Goal: Information Seeking & Learning: Find specific fact

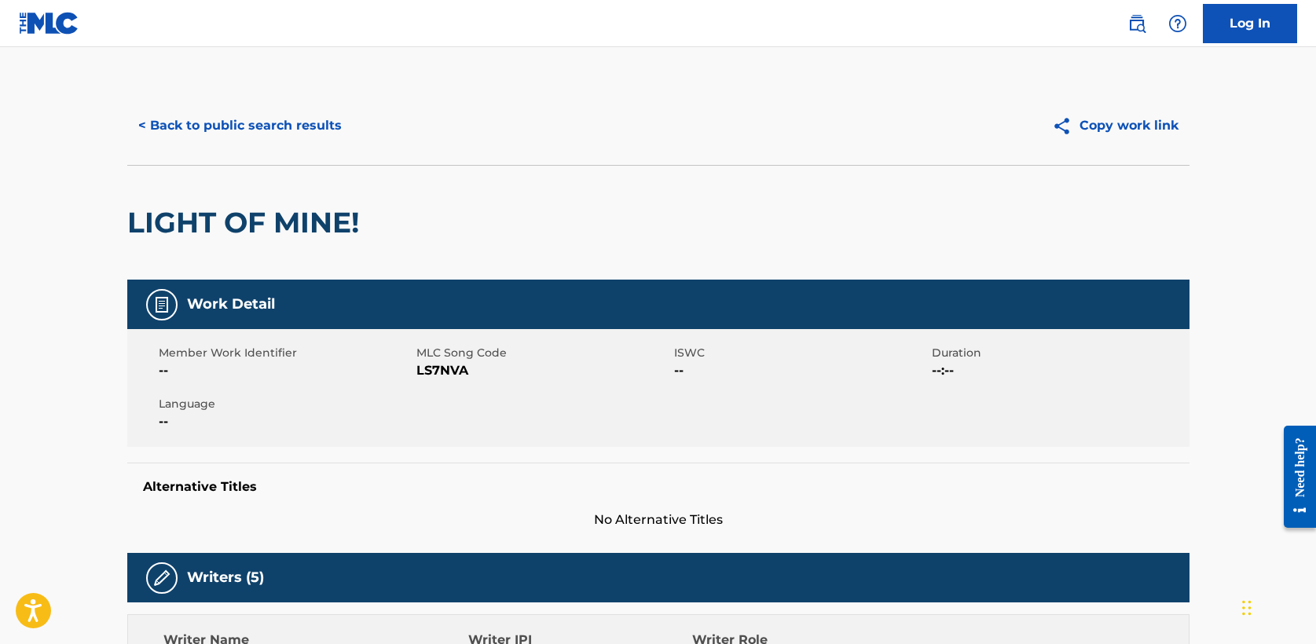
click at [297, 132] on button "< Back to public search results" at bounding box center [240, 125] width 226 height 39
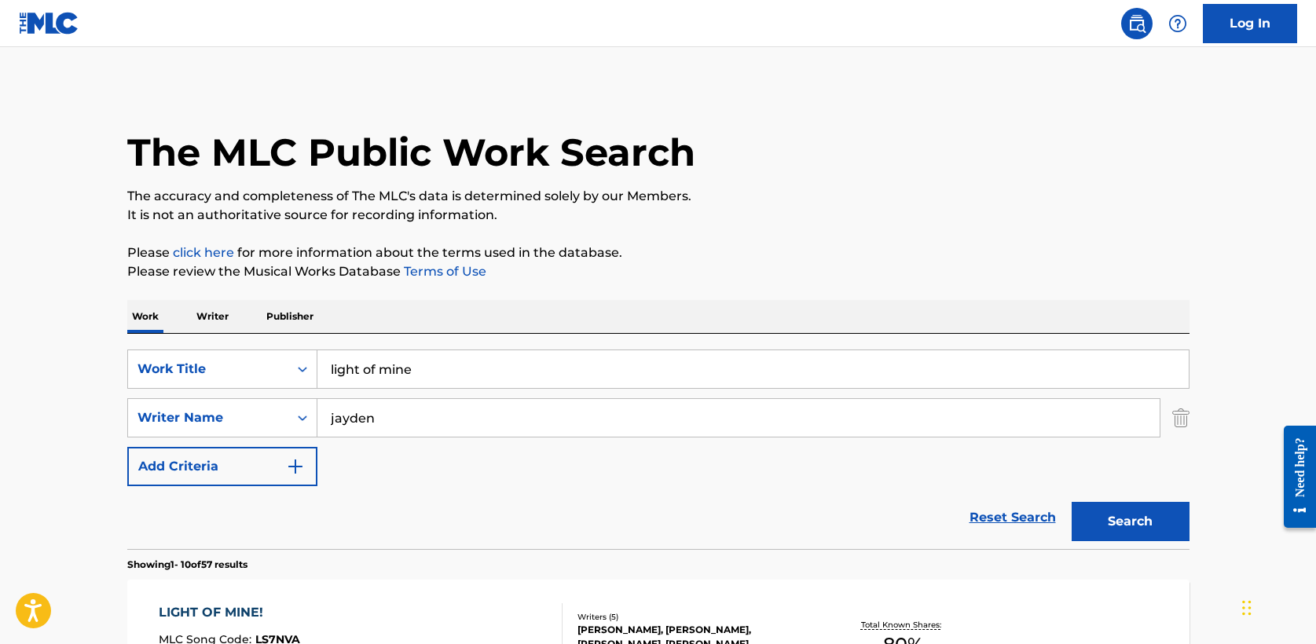
scroll to position [248, 0]
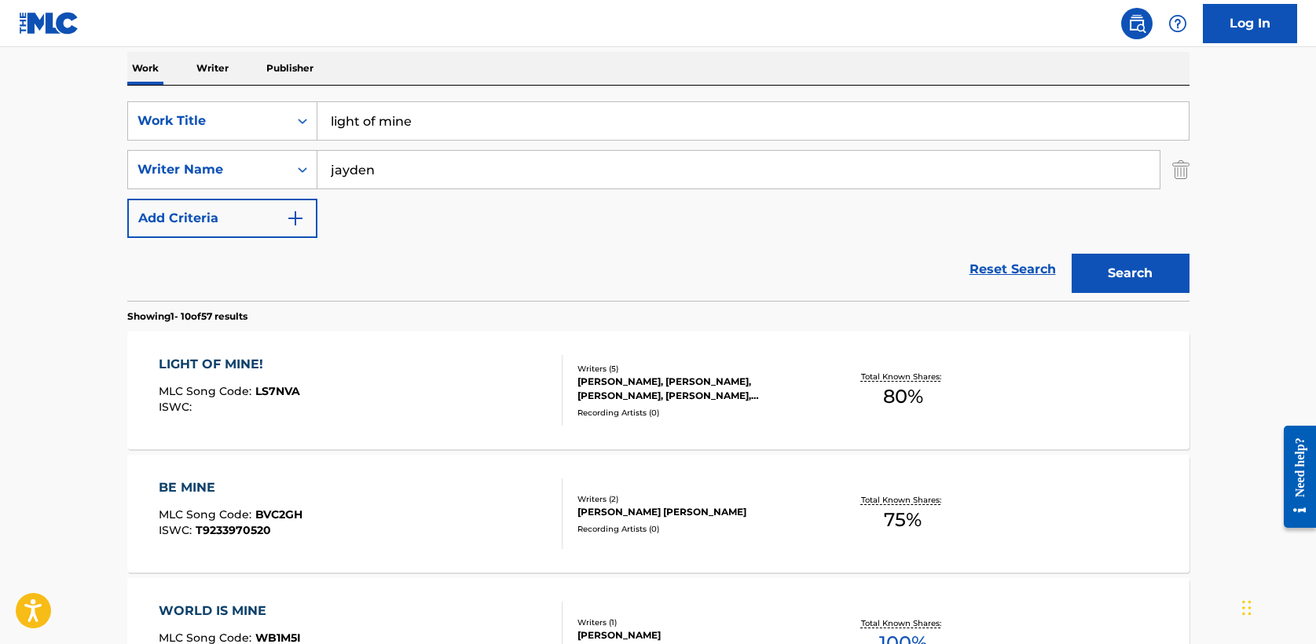
drag, startPoint x: 441, startPoint y: 134, endPoint x: 242, endPoint y: 96, distance: 202.4
click at [242, 96] on div "SearchWithCriteria5a2173f0-7a6b-48a5-aaeb-ae2f49c14e6e Work Title light of mine…" at bounding box center [658, 193] width 1063 height 215
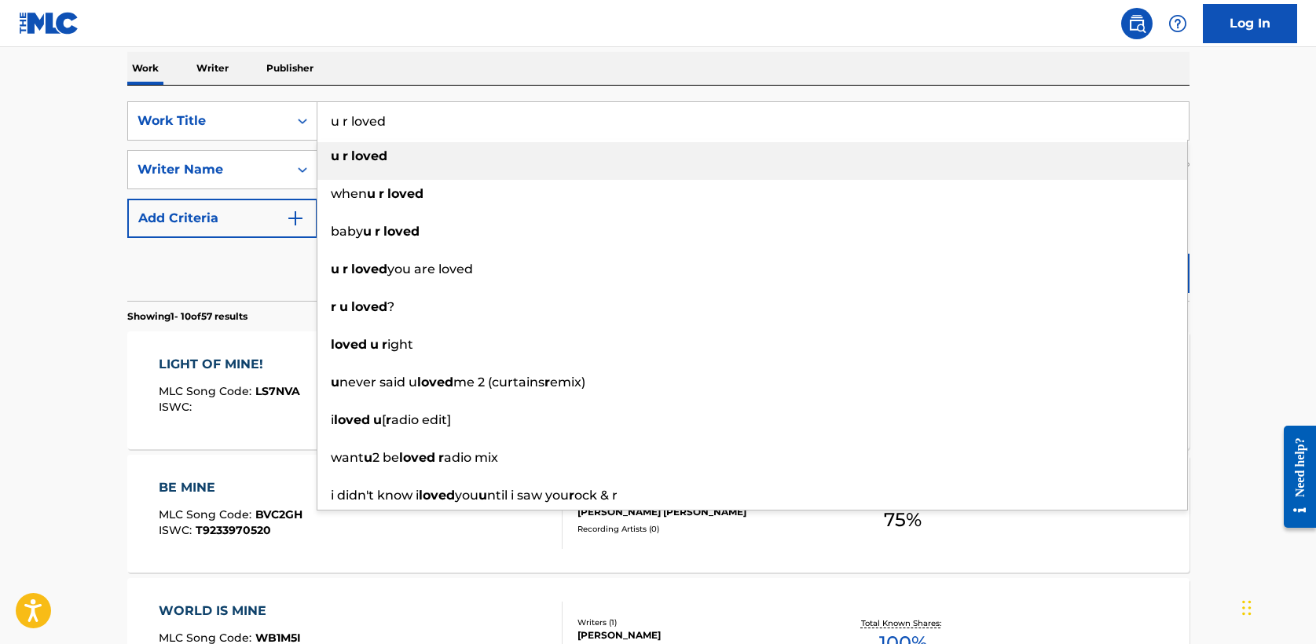
type input "u r loved"
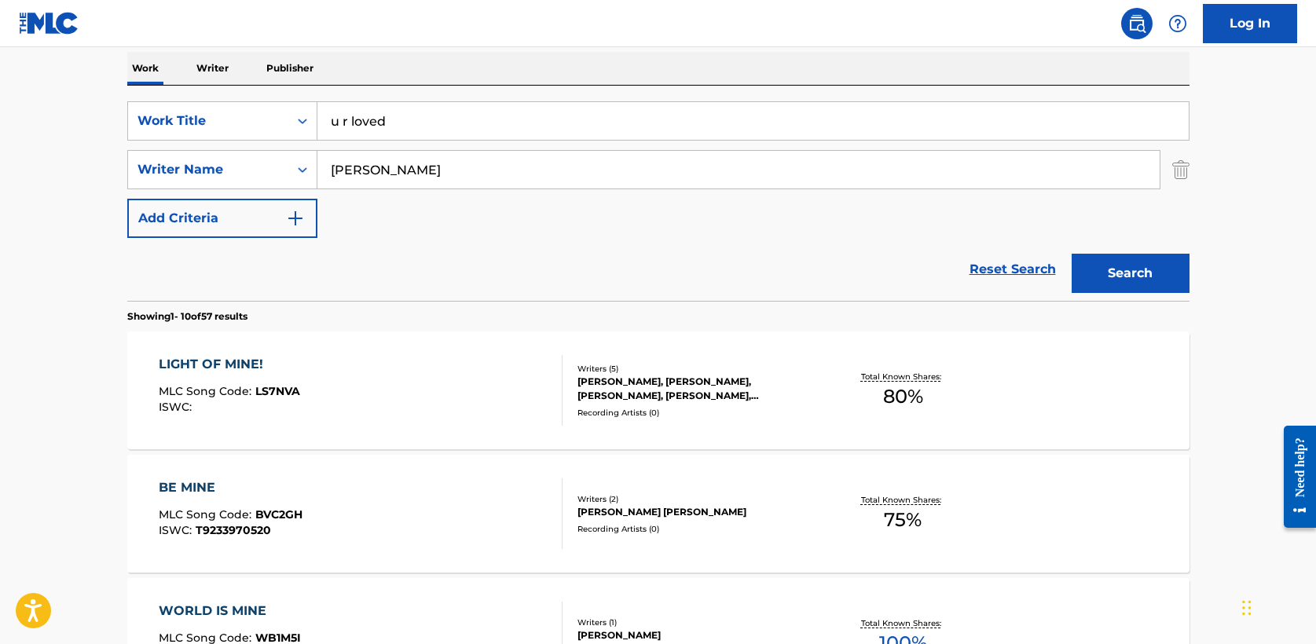
click at [1072, 254] on button "Search" at bounding box center [1131, 273] width 118 height 39
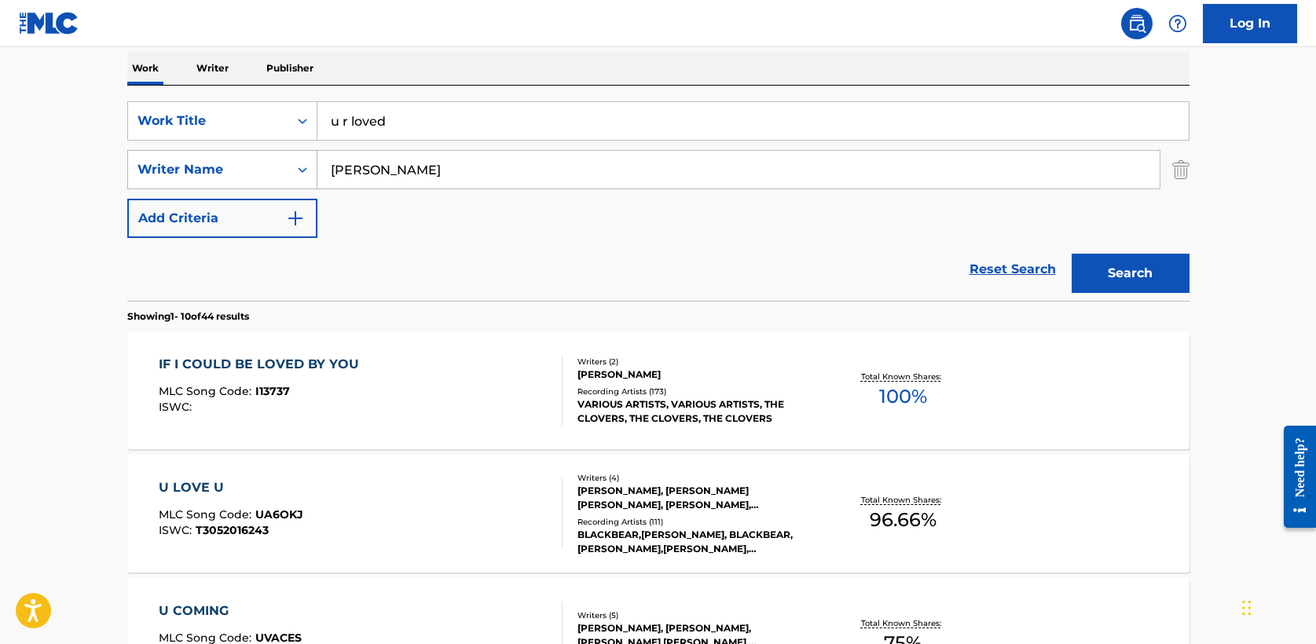
drag, startPoint x: 402, startPoint y: 168, endPoint x: 260, endPoint y: 167, distance: 142.3
click at [260, 167] on div "SearchWithCriteriae5fac2ee-40d2-43b8-ab10-bd0fa638ecd9 Writer Name [PERSON_NAME]" at bounding box center [658, 169] width 1063 height 39
type input "houghton"
click at [1072, 254] on button "Search" at bounding box center [1131, 273] width 118 height 39
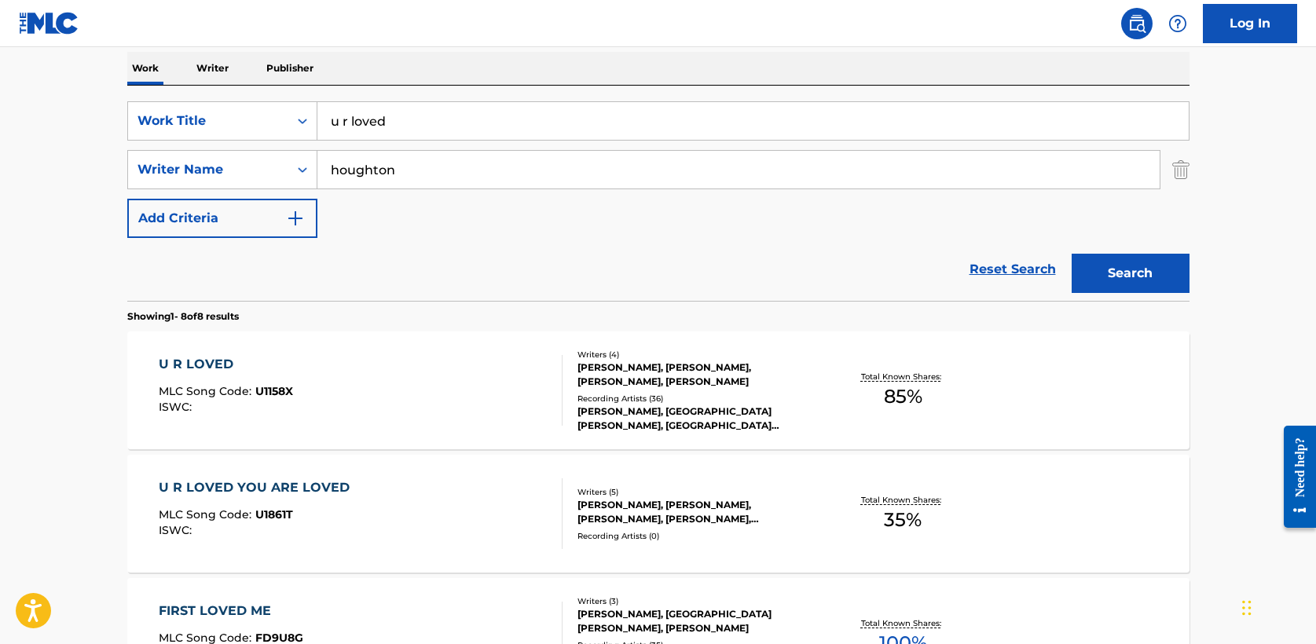
click at [215, 364] on div "U R LOVED" at bounding box center [226, 364] width 134 height 19
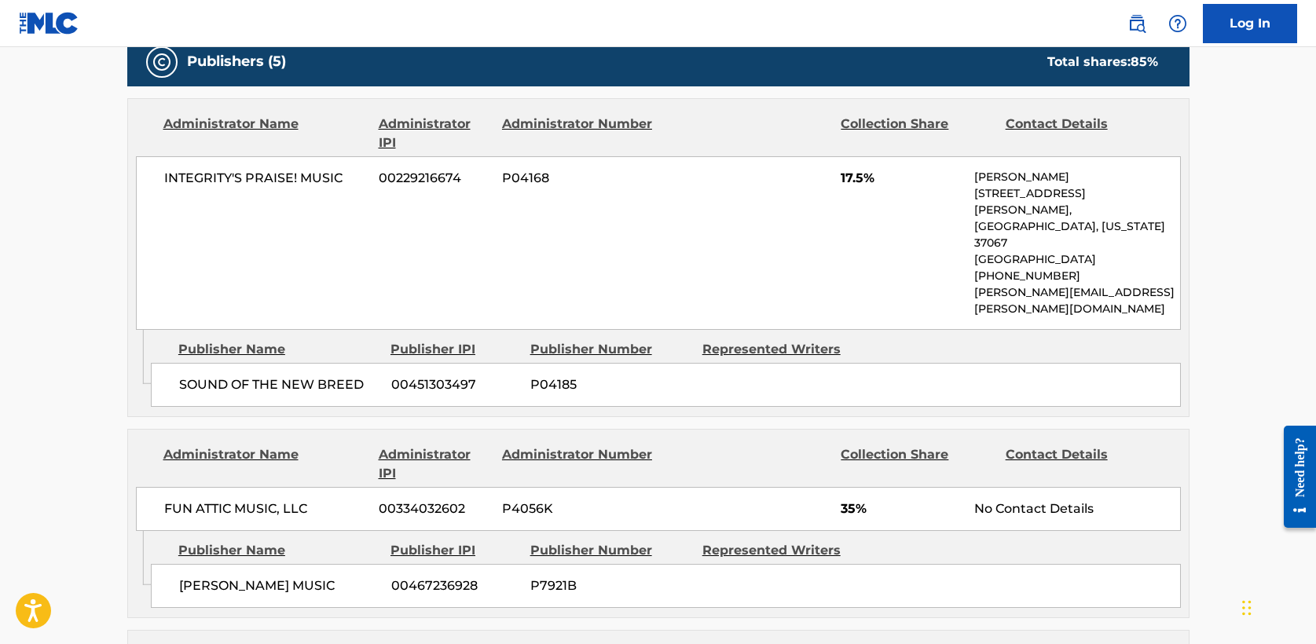
scroll to position [834, 0]
